Goal: Transaction & Acquisition: Purchase product/service

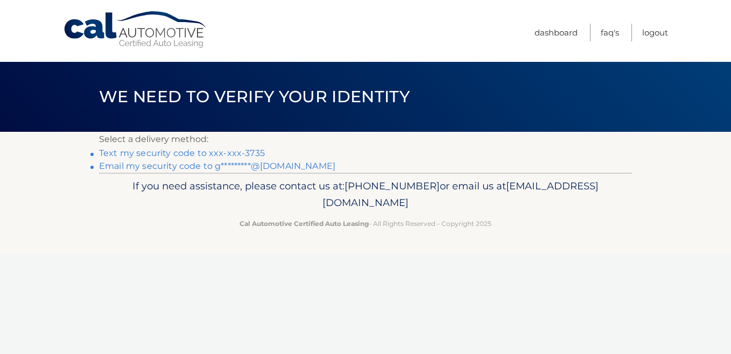
click at [202, 152] on link "Text my security code to xxx-xxx-3735" at bounding box center [182, 153] width 166 height 10
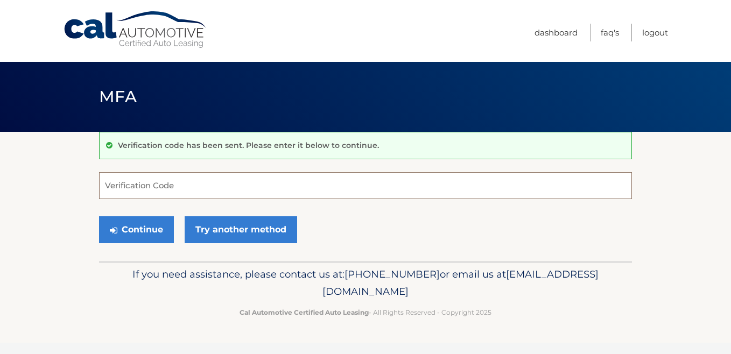
click at [171, 186] on input "Verification Code" at bounding box center [365, 185] width 533 height 27
type input "524389"
click at [99, 217] on button "Continue" at bounding box center [136, 230] width 75 height 27
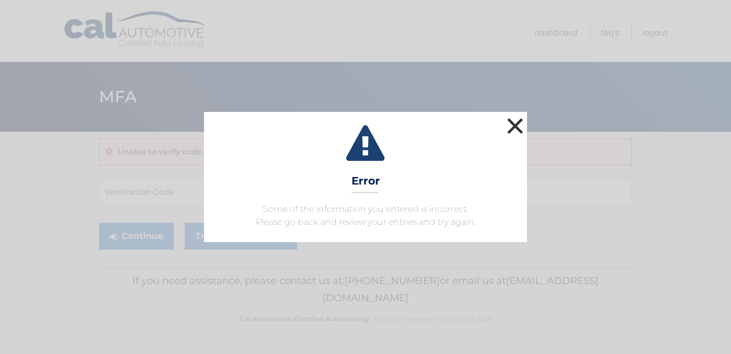
click at [513, 127] on button "×" at bounding box center [516, 126] width 22 height 22
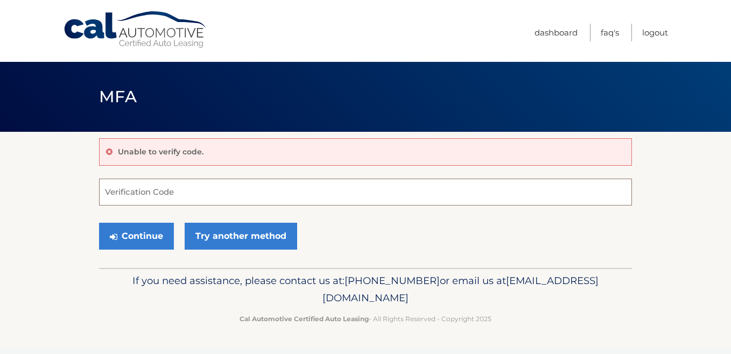
click at [142, 195] on input "Verification Code" at bounding box center [365, 192] width 533 height 27
type input "221592"
click at [99, 223] on button "Continue" at bounding box center [136, 236] width 75 height 27
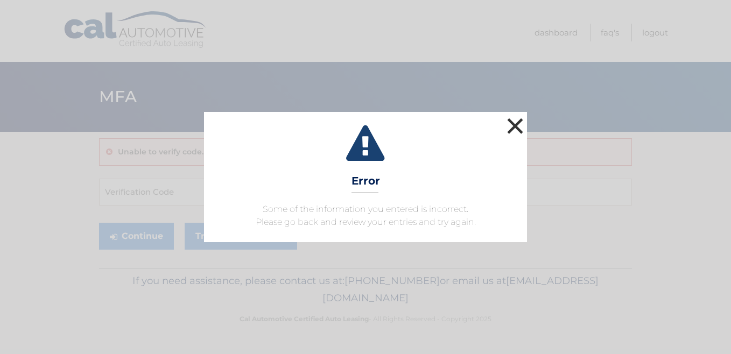
click at [521, 127] on button "×" at bounding box center [516, 126] width 22 height 22
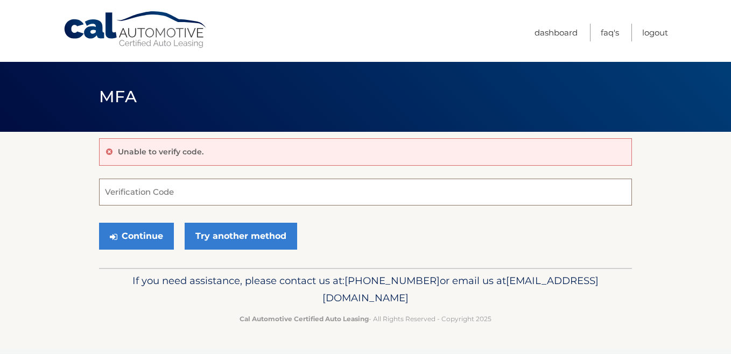
click at [138, 191] on input "Verification Code" at bounding box center [365, 192] width 533 height 27
type input "221592"
click at [99, 223] on button "Continue" at bounding box center [136, 236] width 75 height 27
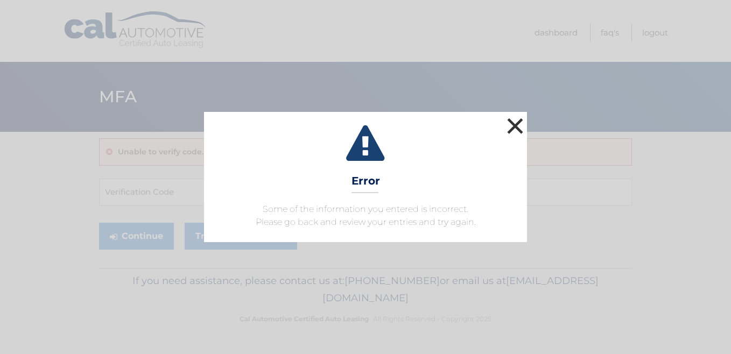
click at [521, 121] on button "×" at bounding box center [516, 126] width 22 height 22
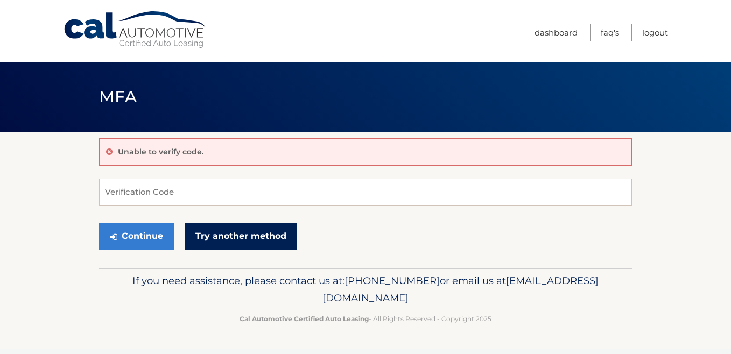
click at [257, 239] on link "Try another method" at bounding box center [241, 236] width 113 height 27
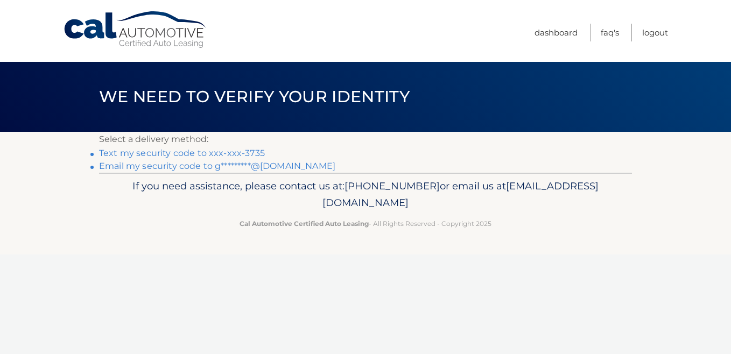
click at [235, 154] on link "Text my security code to xxx-xxx-3735" at bounding box center [182, 153] width 166 height 10
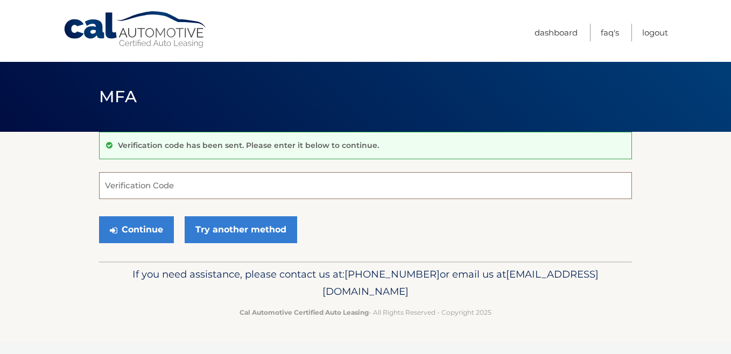
click at [153, 185] on input "Verification Code" at bounding box center [365, 185] width 533 height 27
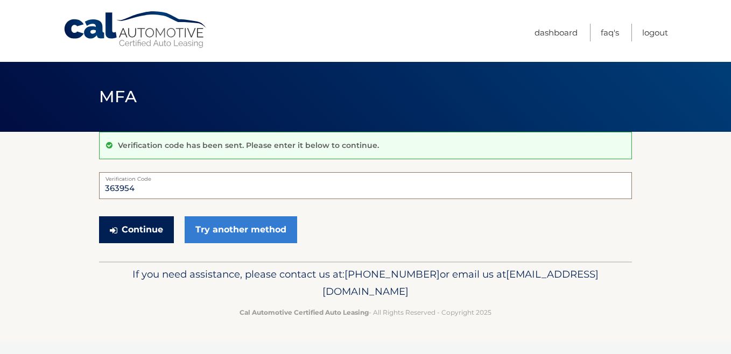
type input "363954"
click at [161, 229] on button "Continue" at bounding box center [136, 230] width 75 height 27
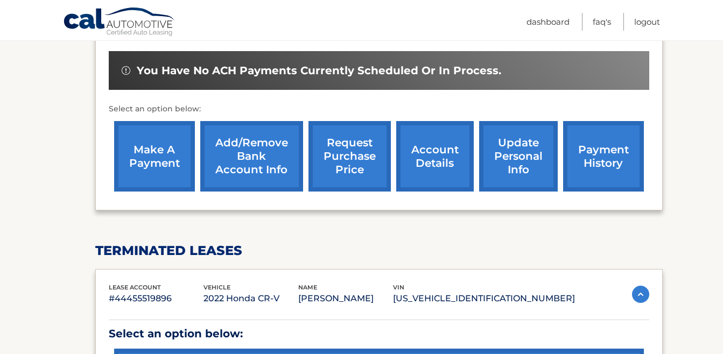
scroll to position [323, 0]
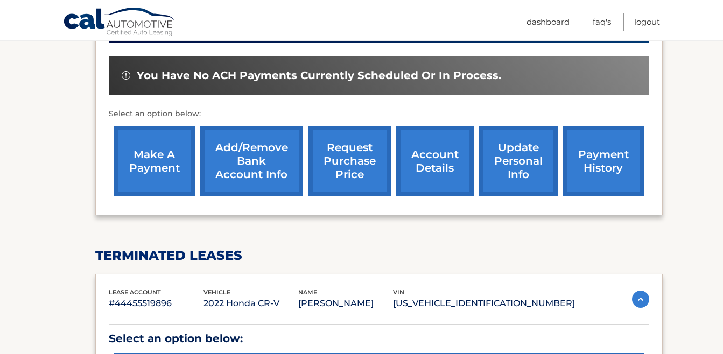
click at [149, 163] on link "make a payment" at bounding box center [154, 161] width 81 height 71
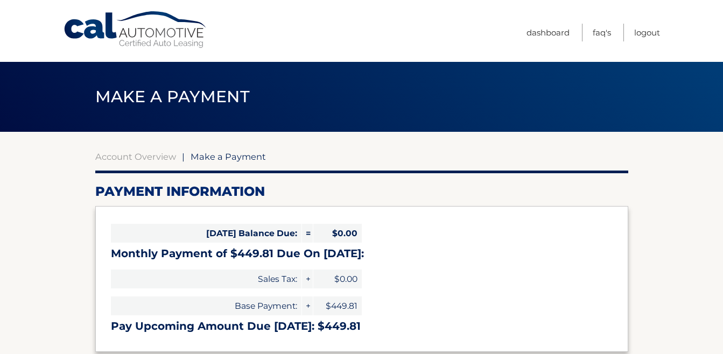
select select "ZDNlOWVhZWMtODZhOC00ZjY4LTgzNzItYmY3NjQyZjlhZjIz"
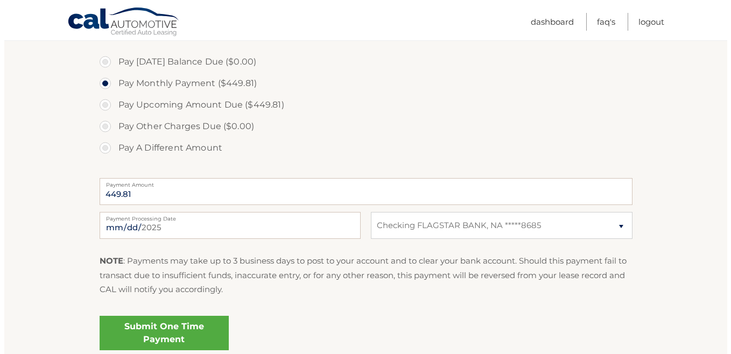
scroll to position [323, 0]
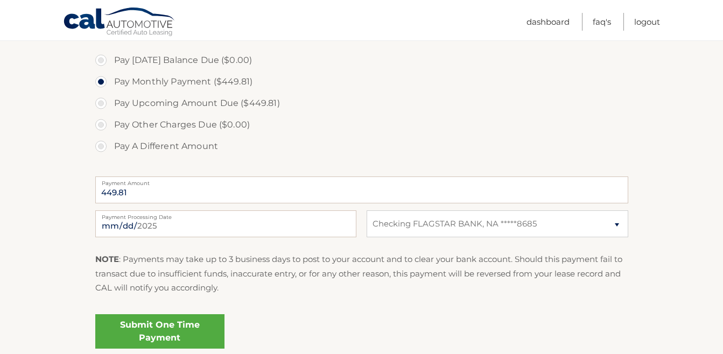
click at [187, 330] on link "Submit One Time Payment" at bounding box center [159, 332] width 129 height 34
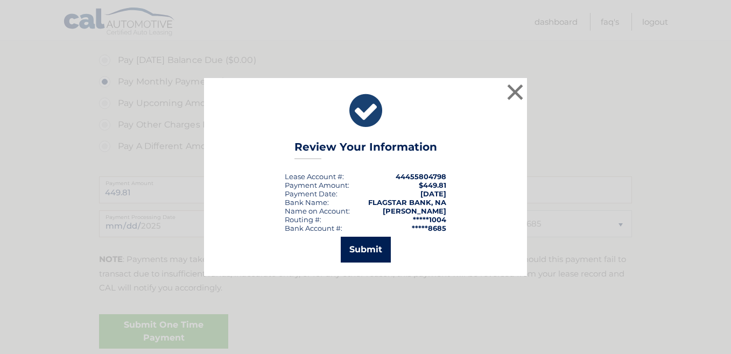
click at [358, 255] on button "Submit" at bounding box center [366, 250] width 50 height 26
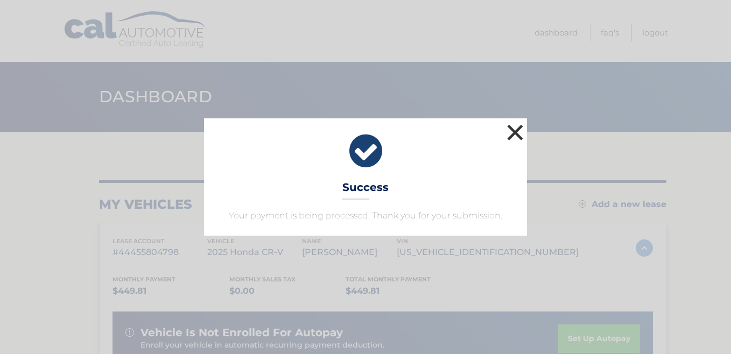
click at [514, 129] on button "×" at bounding box center [516, 133] width 22 height 22
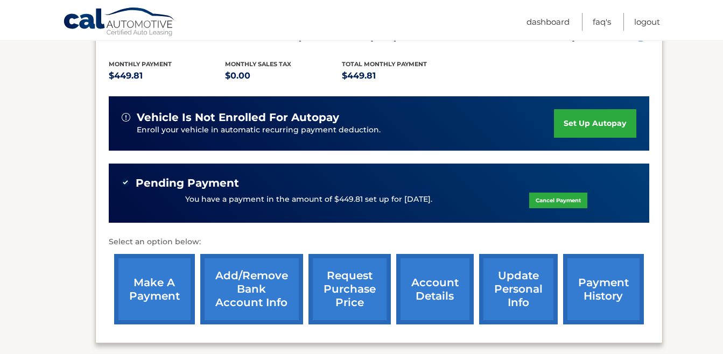
scroll to position [269, 0]
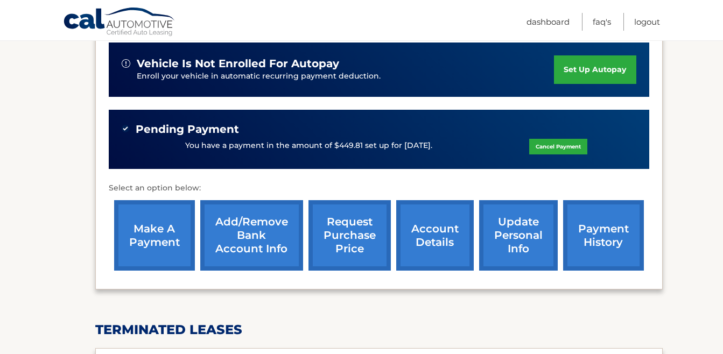
click at [436, 242] on link "account details" at bounding box center [435, 235] width 78 height 71
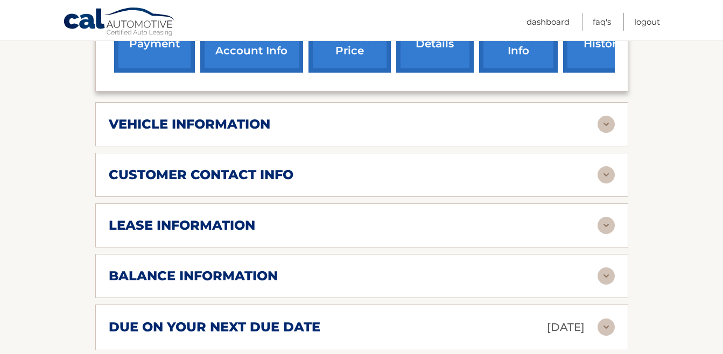
scroll to position [485, 0]
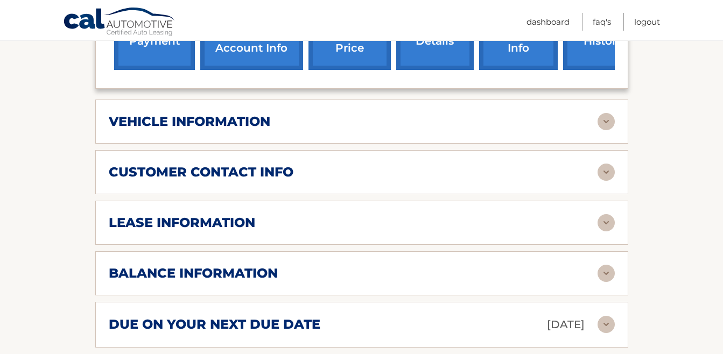
click at [451, 230] on div "lease information" at bounding box center [353, 223] width 489 height 16
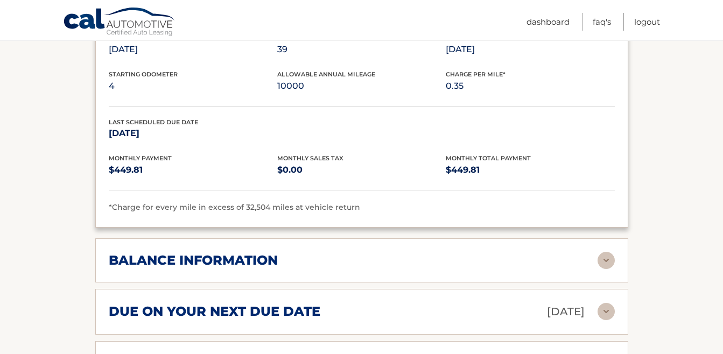
scroll to position [754, 0]
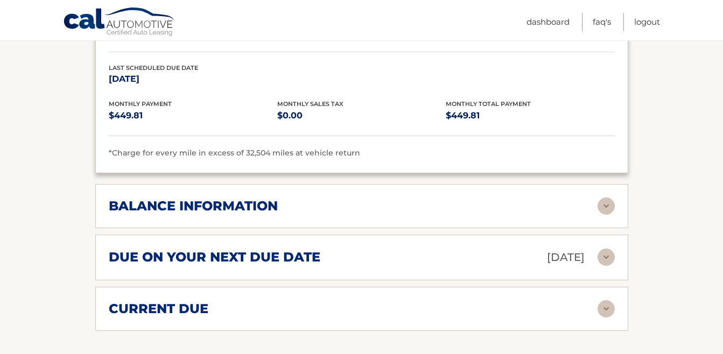
click at [608, 258] on img at bounding box center [606, 257] width 17 height 17
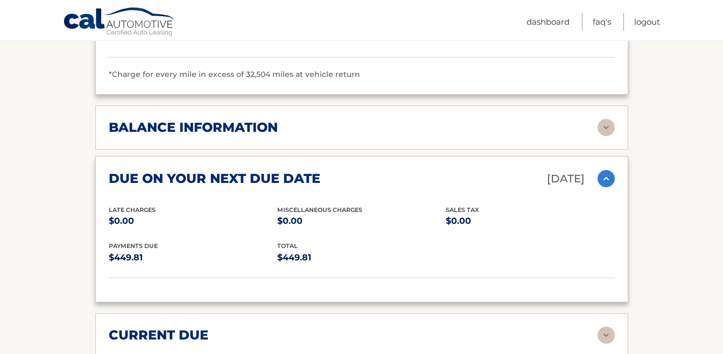
scroll to position [808, 0]
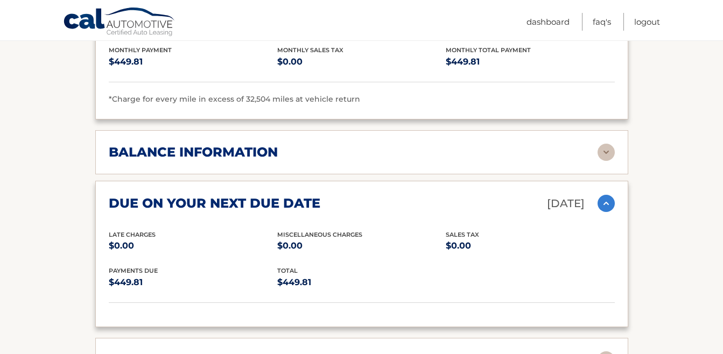
click at [606, 154] on img at bounding box center [606, 152] width 17 height 17
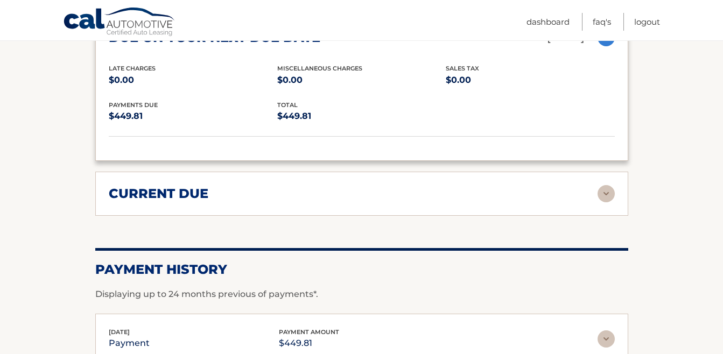
scroll to position [1131, 0]
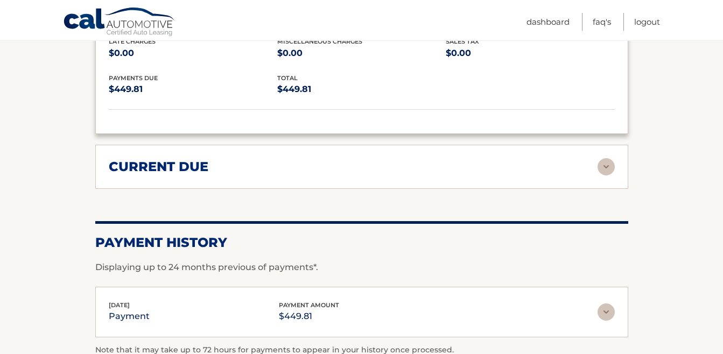
click at [603, 170] on img at bounding box center [606, 166] width 17 height 17
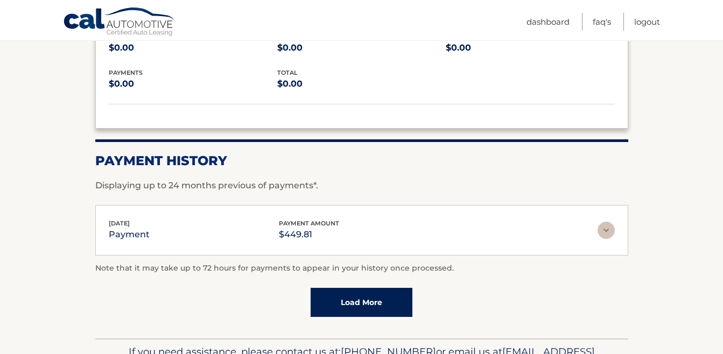
scroll to position [1293, 0]
click at [599, 229] on img at bounding box center [606, 229] width 17 height 17
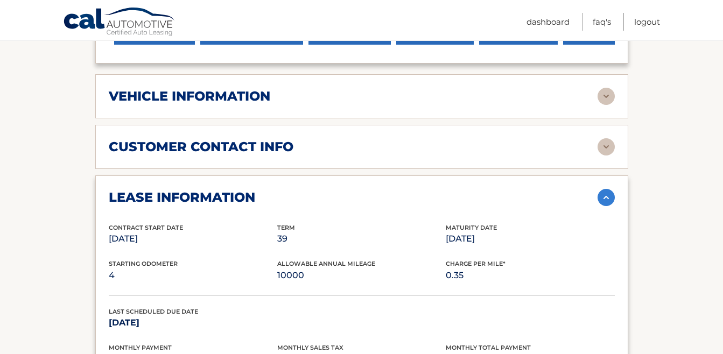
scroll to position [510, 0]
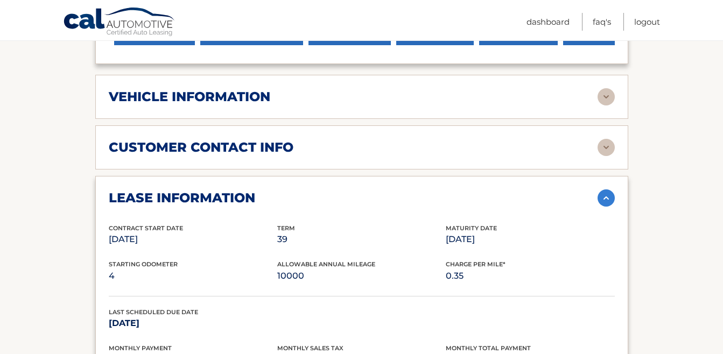
click at [608, 96] on img at bounding box center [606, 96] width 17 height 17
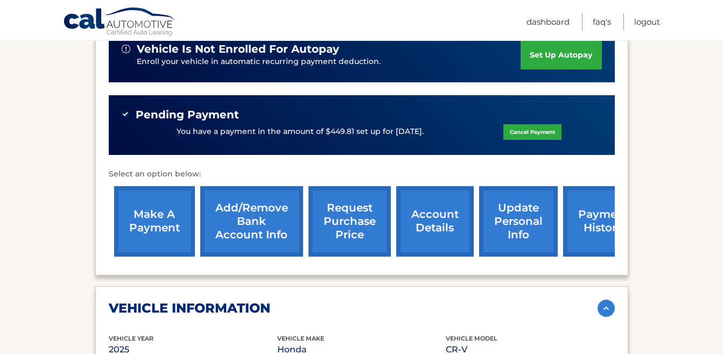
scroll to position [294, 0]
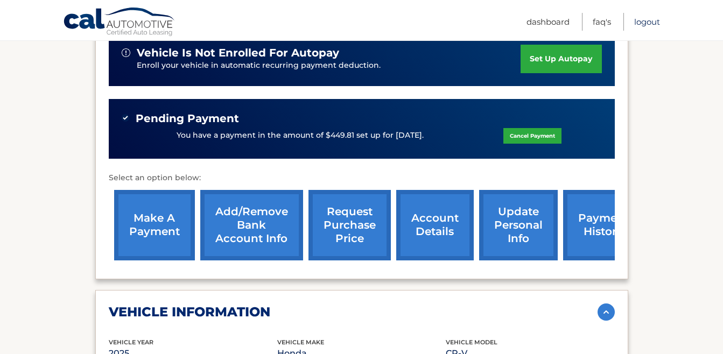
click at [643, 22] on link "Logout" at bounding box center [647, 22] width 26 height 18
